Goal: Navigation & Orientation: Find specific page/section

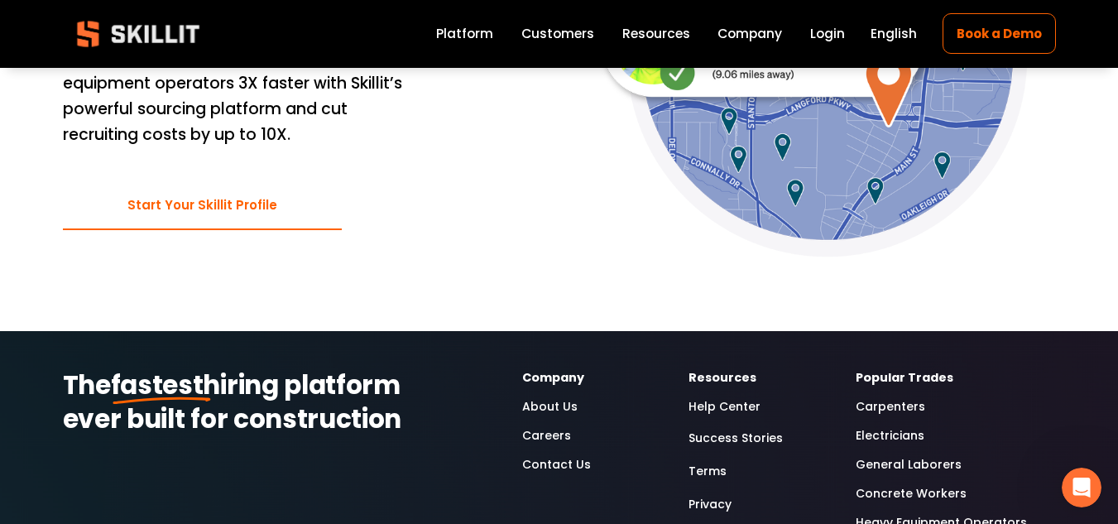
scroll to position [4369, 0]
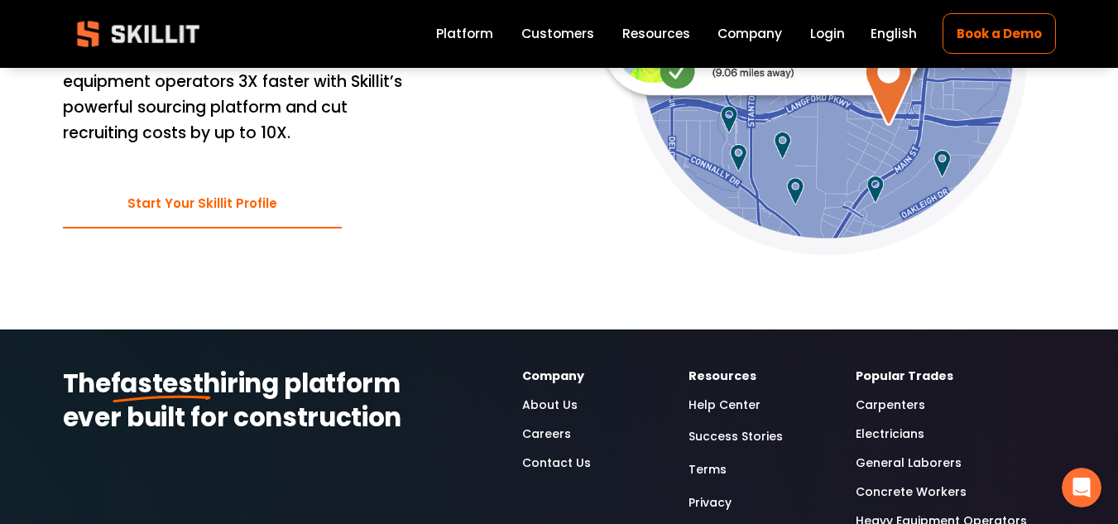
click at [549, 424] on link "Careers" at bounding box center [546, 433] width 49 height 19
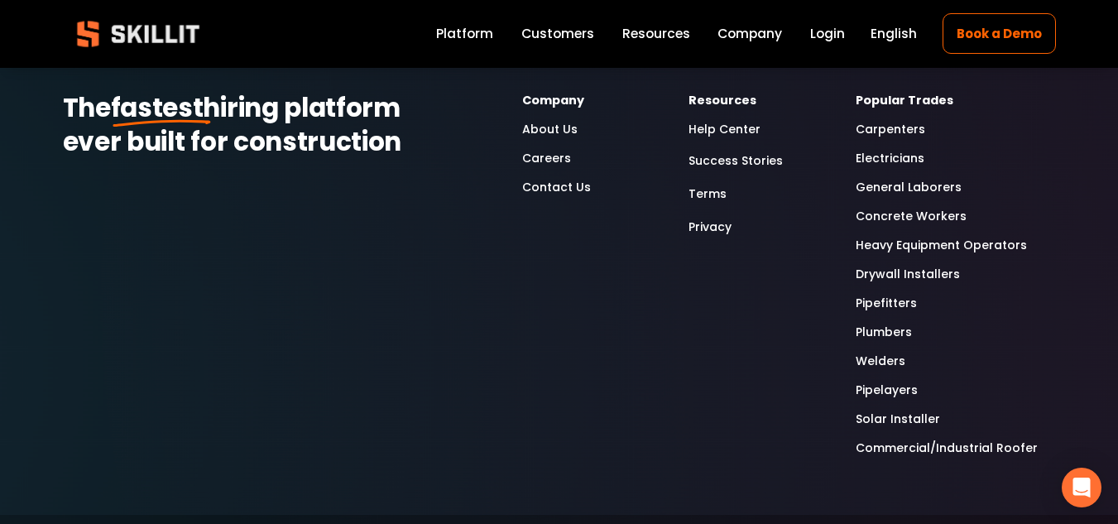
scroll to position [496, 0]
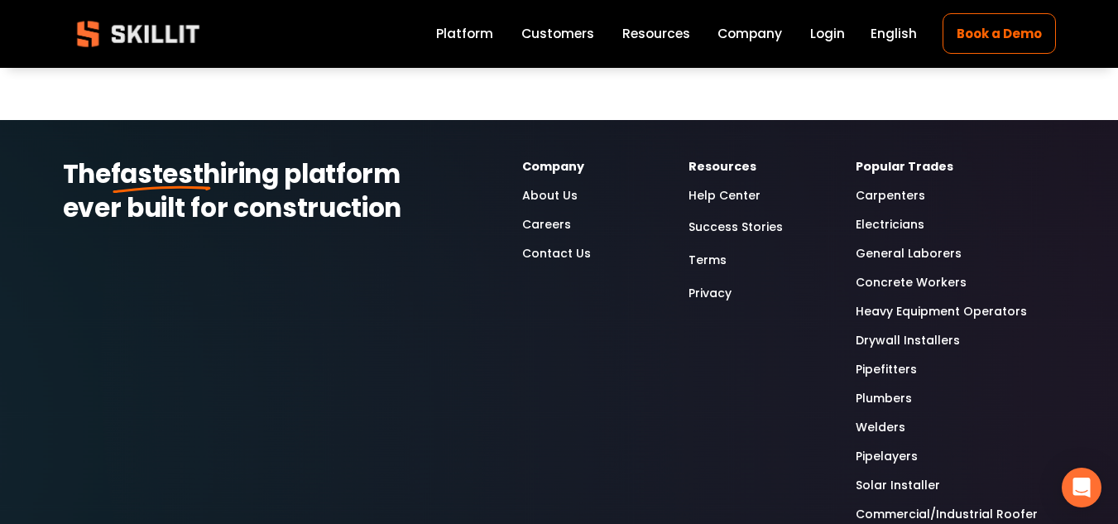
click at [877, 308] on link "Heavy Equipment Operators" at bounding box center [941, 311] width 171 height 19
